Goal: Task Accomplishment & Management: Manage account settings

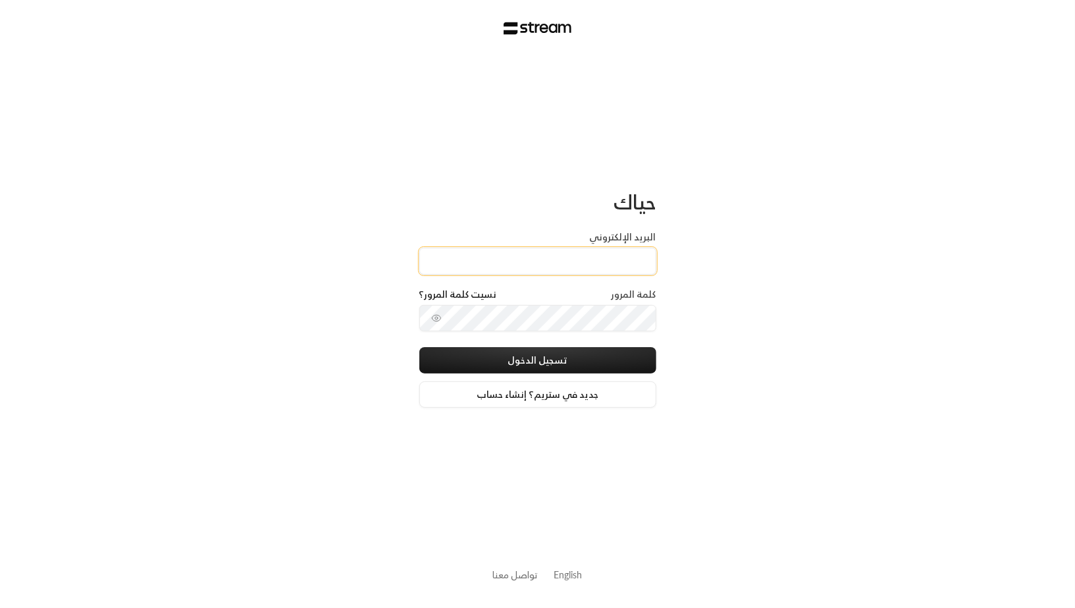
click at [541, 256] on input "البريد الإلكتروني" at bounding box center [537, 261] width 237 height 27
type input "[EMAIL_ADDRESS][DOMAIN_NAME]"
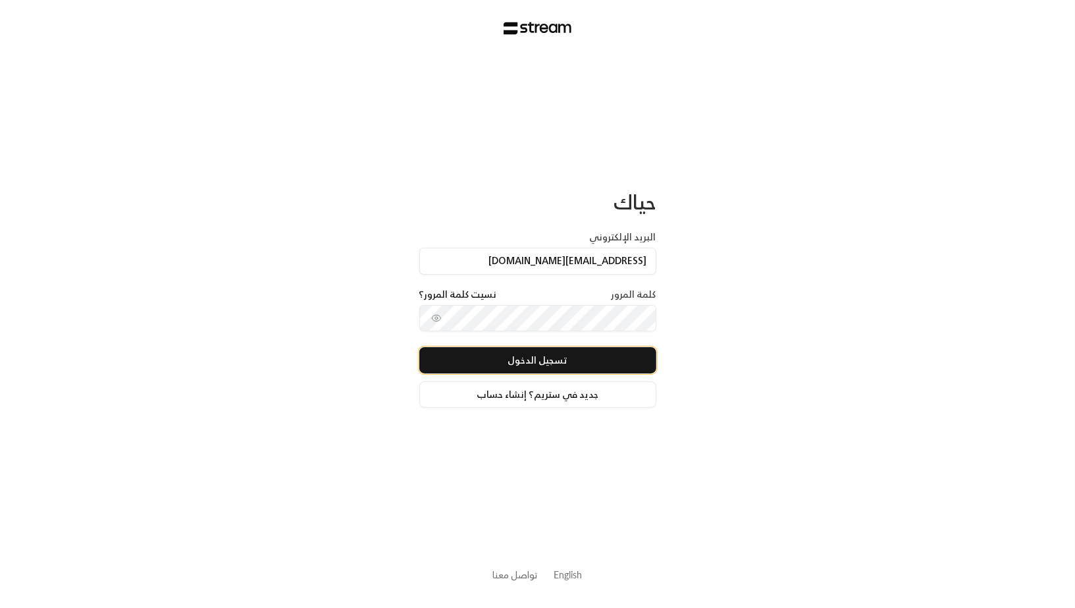
click at [604, 354] on button "تسجيل الدخول" at bounding box center [537, 360] width 237 height 26
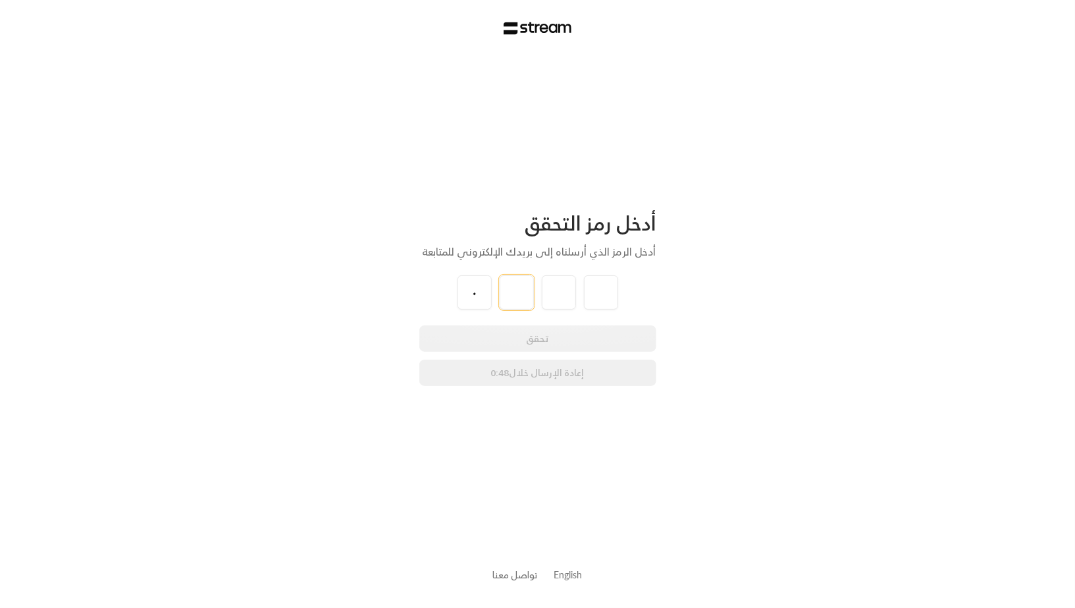
type input "0"
type input "7"
type input "9"
click at [677, 309] on div "أدخل رمز التحقق أدخل الرمز الذي أرسلناه إلى بريدك الإلكتروني للمتابعة 0 7 7 9 ت…" at bounding box center [537, 304] width 1075 height 608
